Goal: Navigation & Orientation: Understand site structure

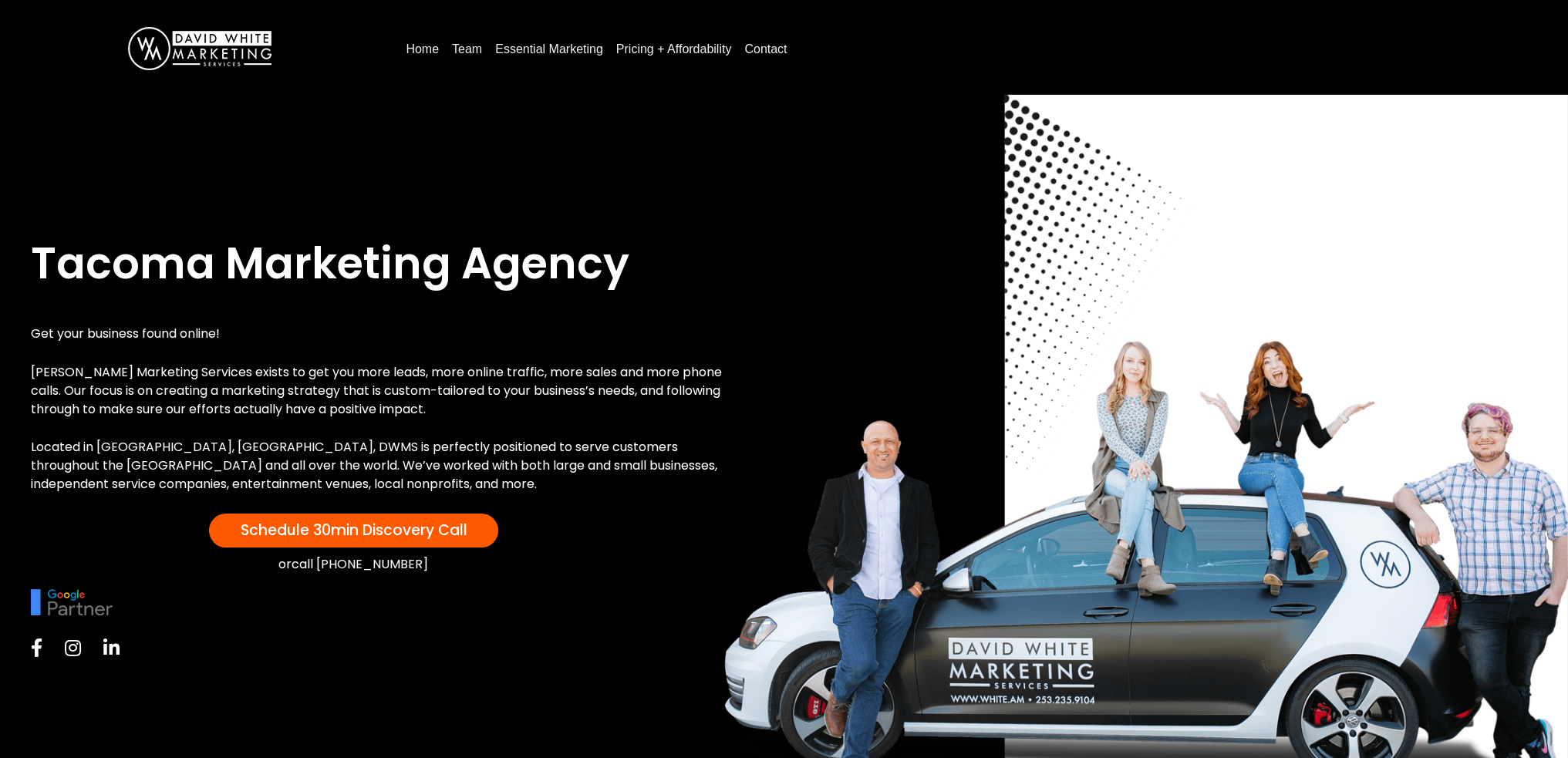
click at [697, 53] on link "Pricing + Affordability" at bounding box center [674, 50] width 128 height 25
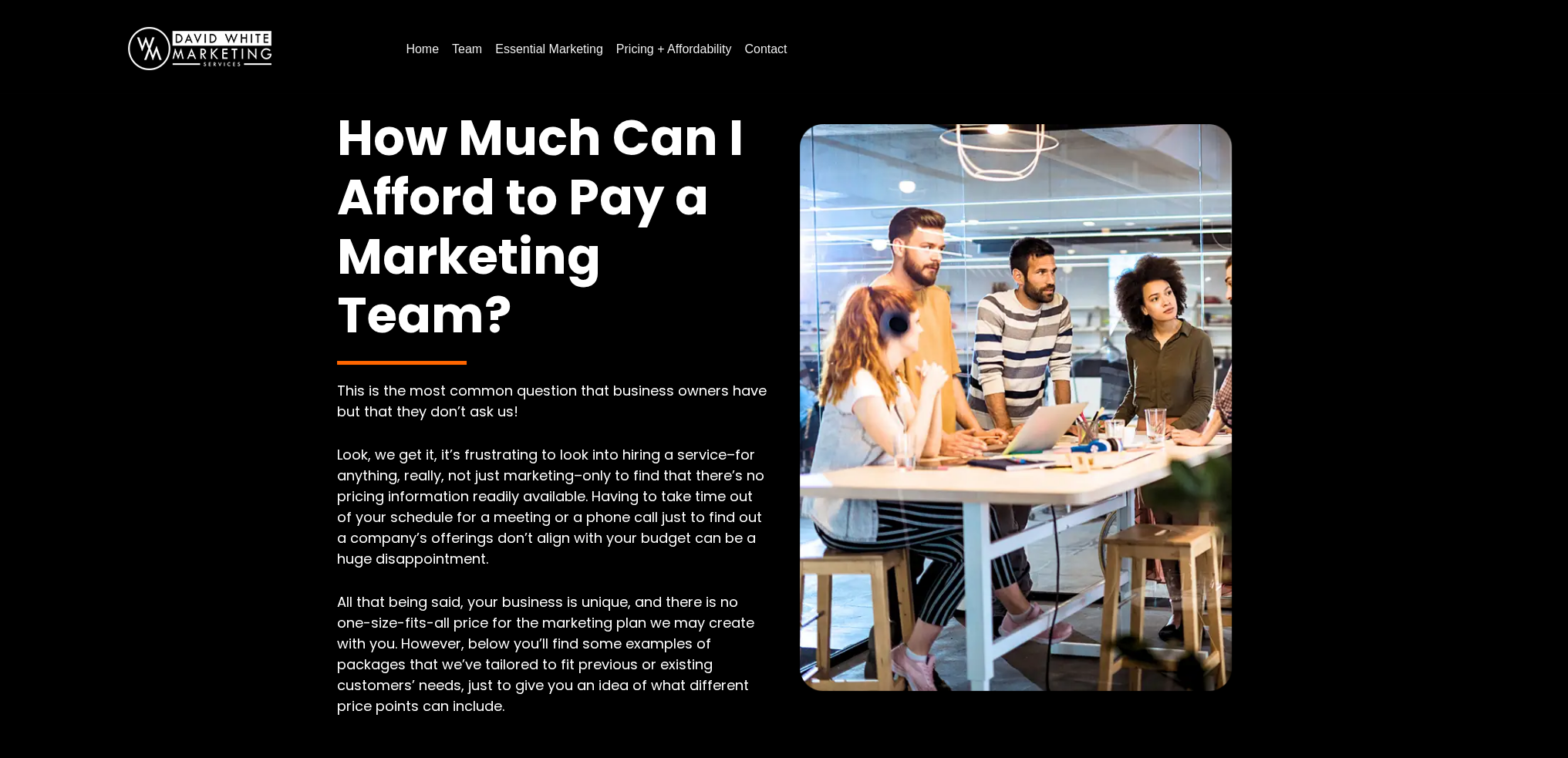
click at [259, 39] on img at bounding box center [199, 49] width 144 height 43
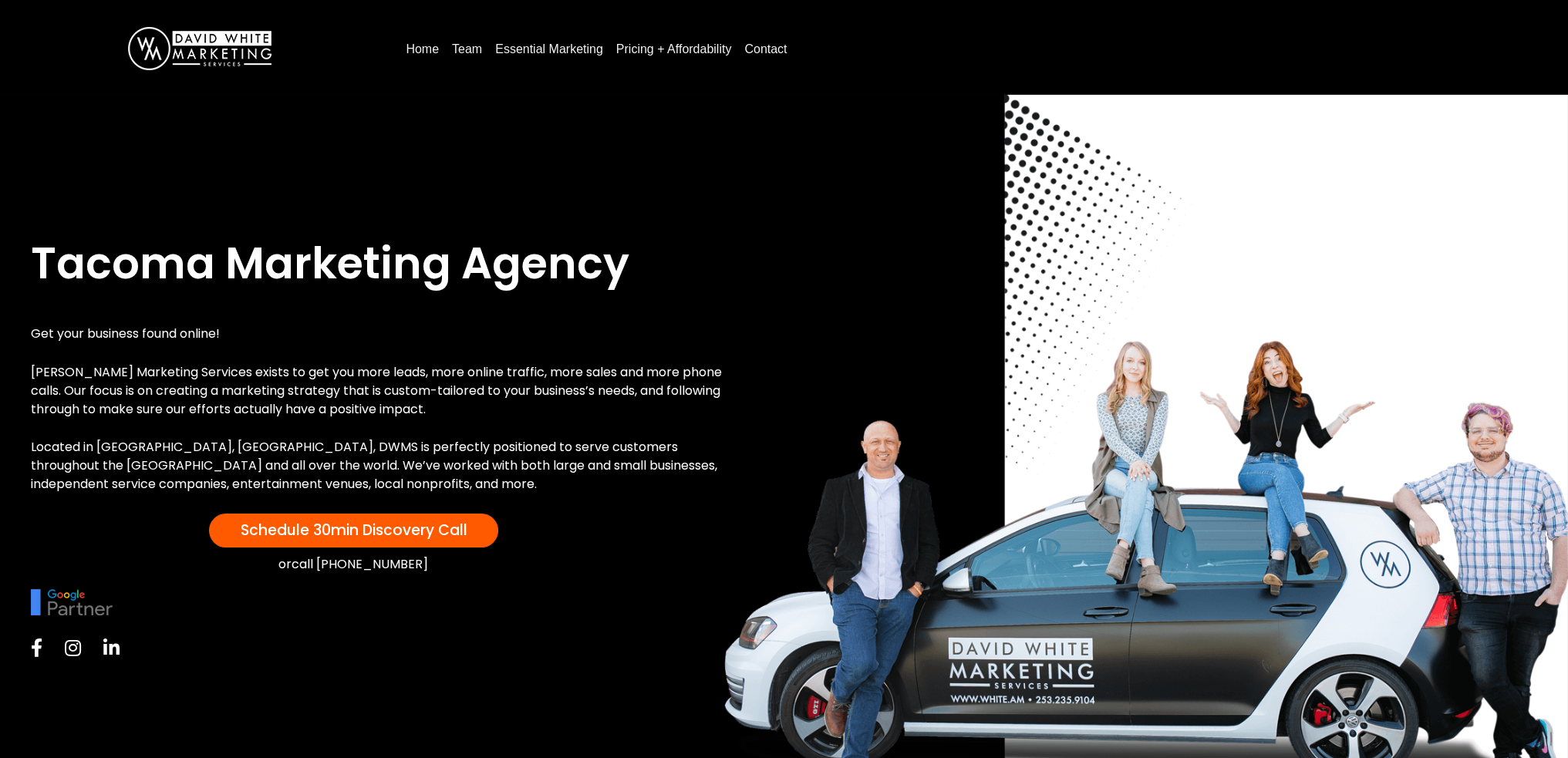
click at [525, 50] on link "Essential Marketing" at bounding box center [549, 50] width 120 height 25
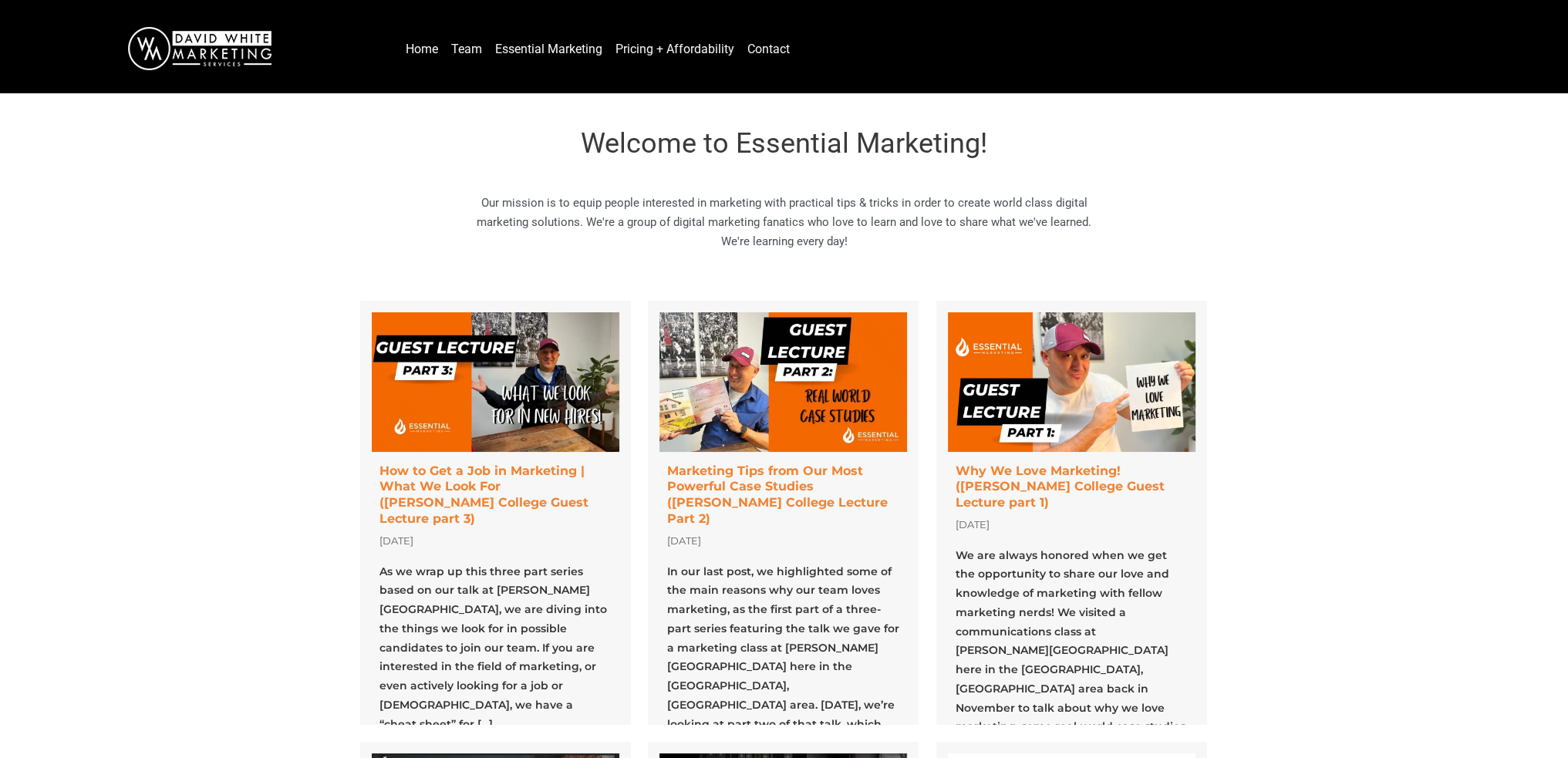
click at [453, 52] on link "Team" at bounding box center [467, 50] width 43 height 25
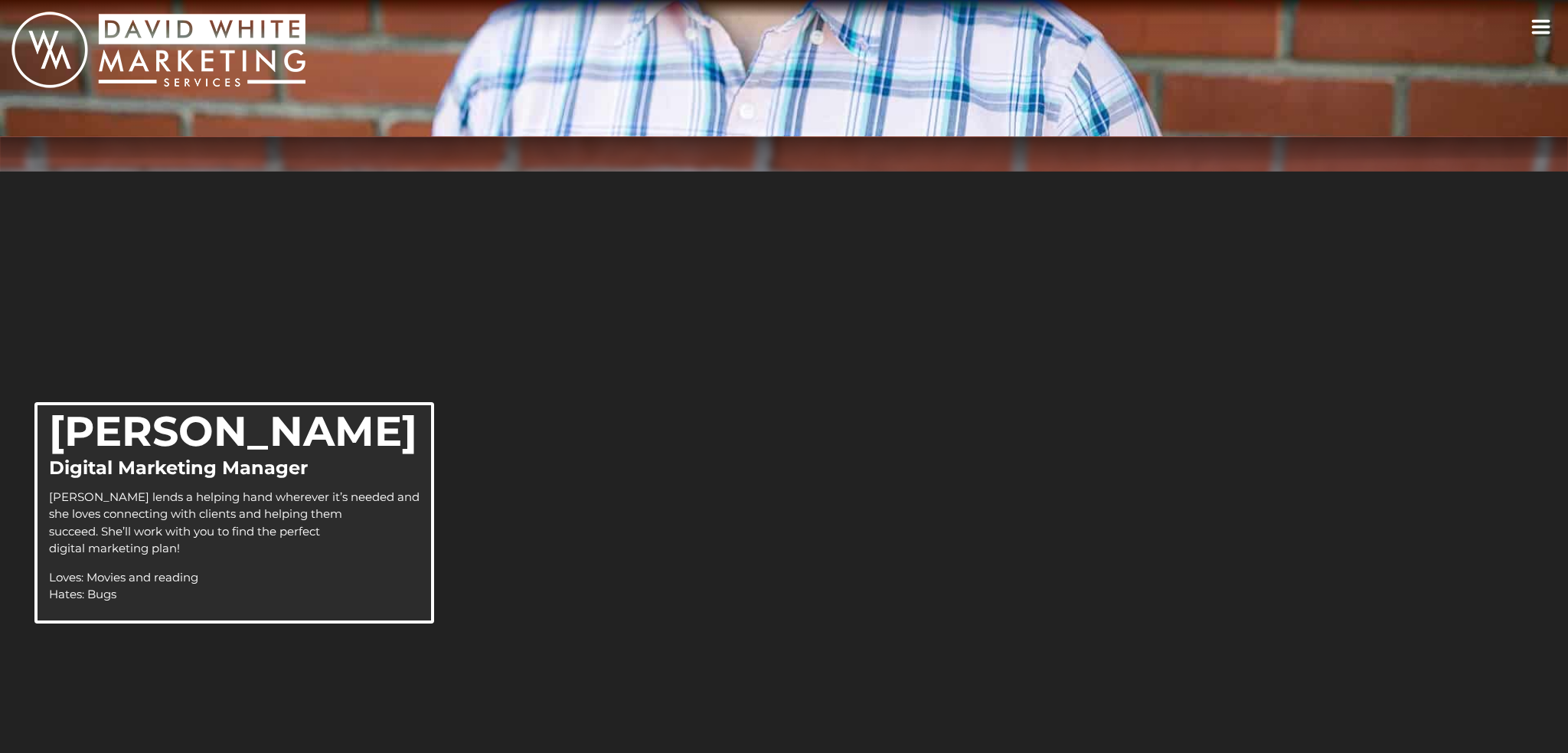
scroll to position [753, 0]
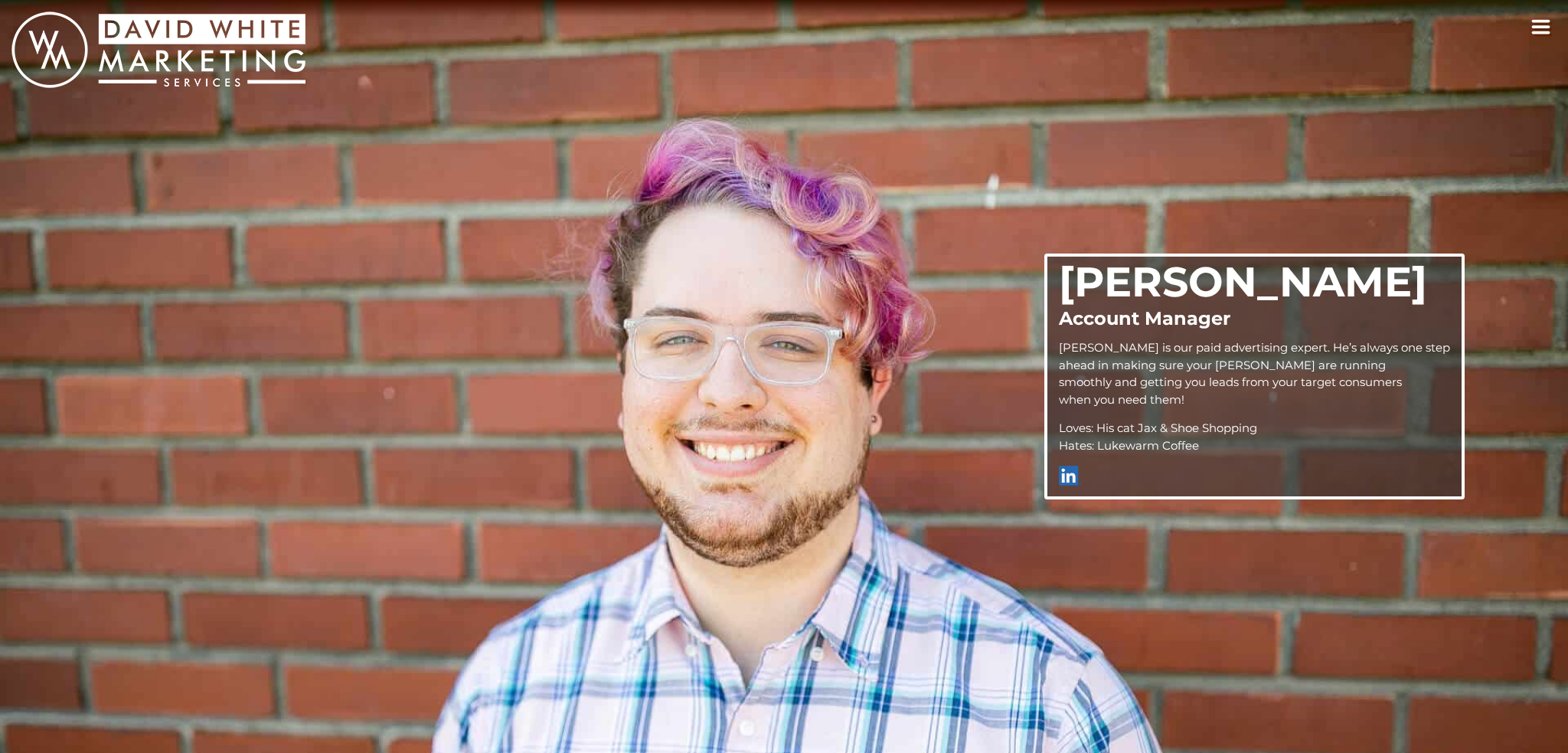
click at [242, 58] on img "White Marketing home link" at bounding box center [159, 49] width 294 height 76
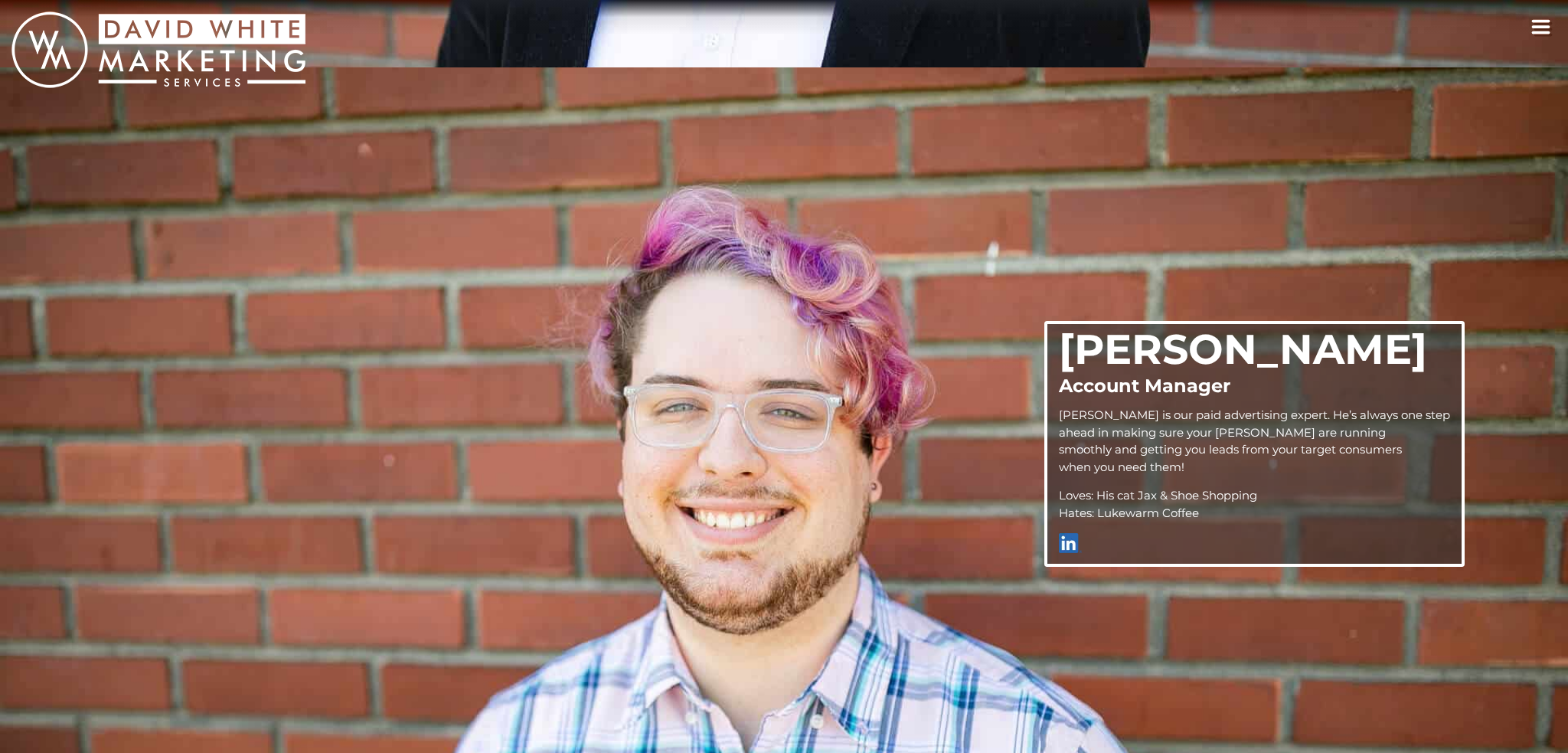
scroll to position [588, 0]
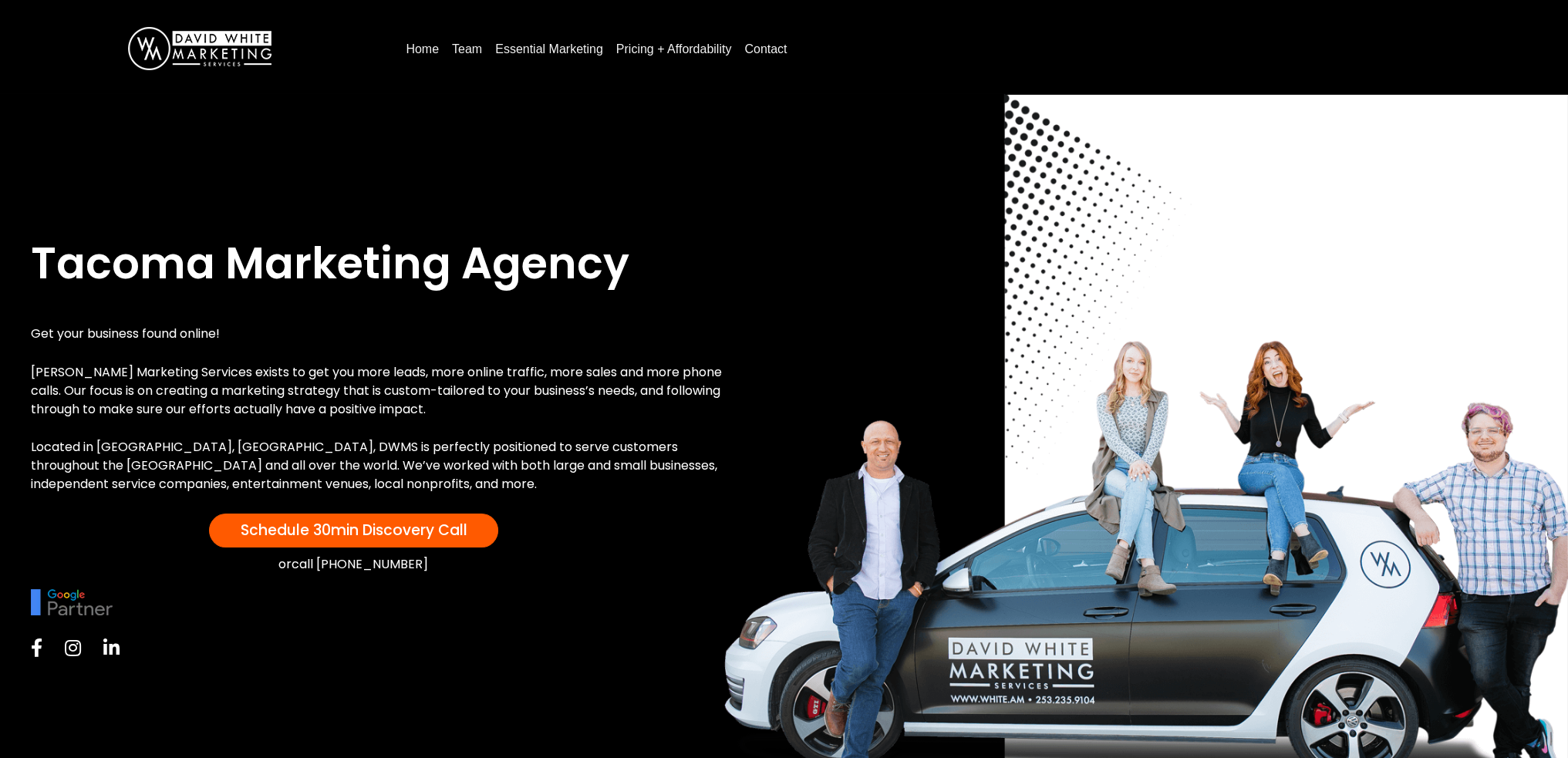
click at [411, 46] on link "Home" at bounding box center [422, 50] width 46 height 25
click at [232, 41] on img at bounding box center [199, 49] width 144 height 43
